Goal: Find specific page/section: Find specific page/section

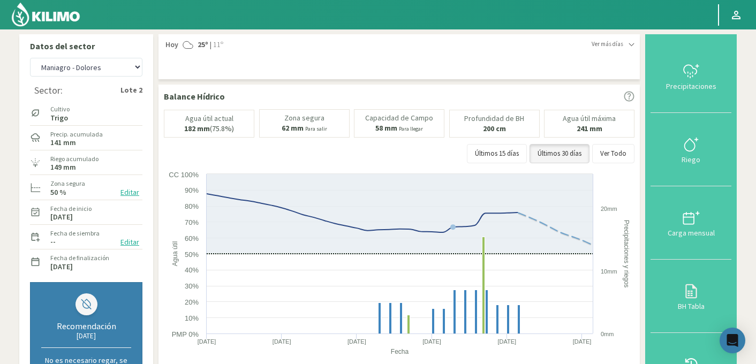
select select "205: Object"
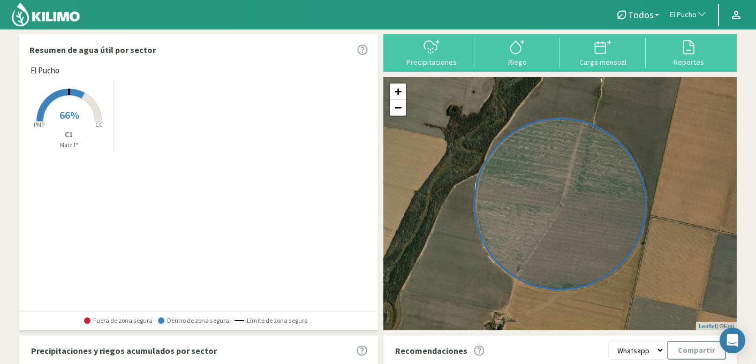
click at [690, 12] on span "El Pucho" at bounding box center [683, 15] width 27 height 11
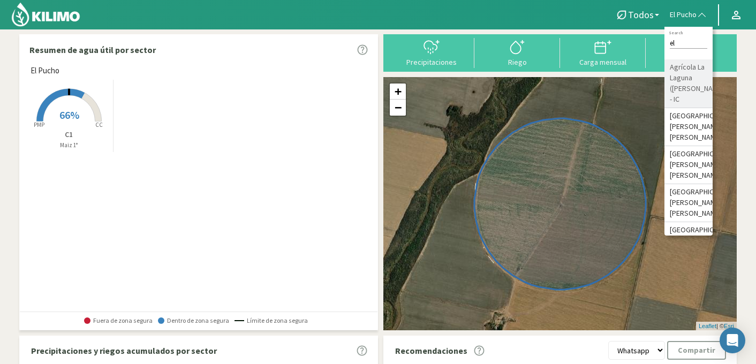
type input "e"
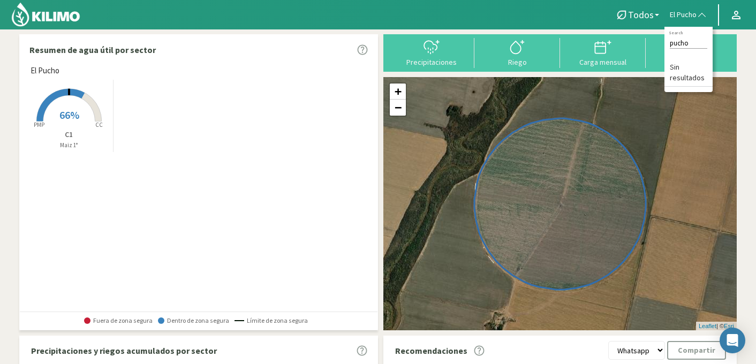
type input "pucho"
click at [694, 42] on input "pucho" at bounding box center [688, 42] width 37 height 11
click at [691, 15] on span "El Pucho" at bounding box center [683, 15] width 27 height 11
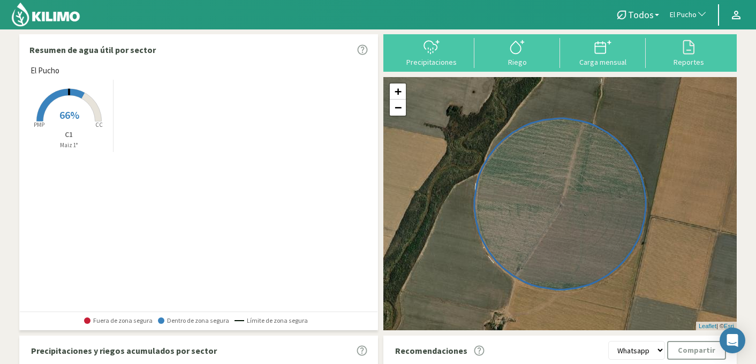
click at [53, 119] on rect at bounding box center [69, 123] width 86 height 86
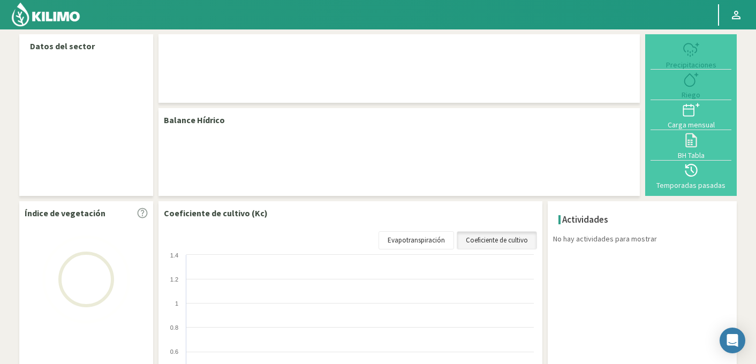
select select "86: Object"
